Goal: Navigation & Orientation: Understand site structure

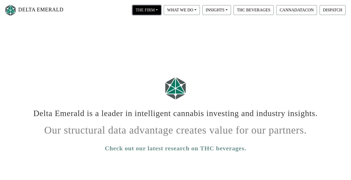
click at [146, 10] on button "THE FIRM" at bounding box center [146, 10] width 29 height 10
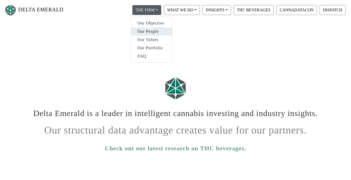
click at [143, 31] on link "Our People" at bounding box center [151, 31] width 41 height 8
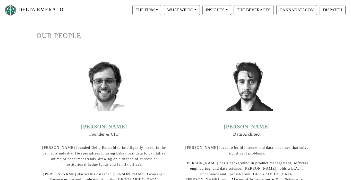
scroll to position [46, 0]
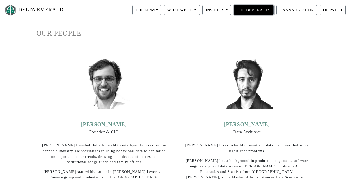
click at [250, 10] on button "THC BEVERAGES" at bounding box center [253, 10] width 40 height 10
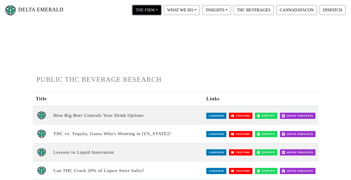
click at [145, 12] on button "THE FIRM" at bounding box center [146, 10] width 29 height 10
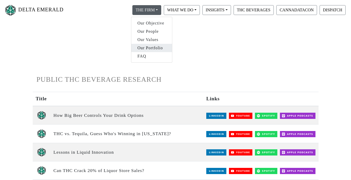
click at [146, 48] on link "Our Portfolio" at bounding box center [151, 48] width 41 height 8
